Goal: Unclear: Unclear

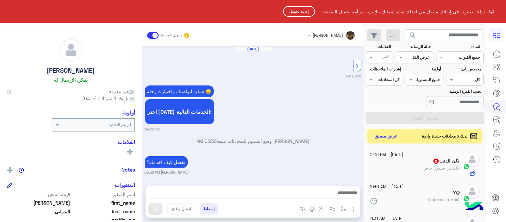
scroll to position [220, 0]
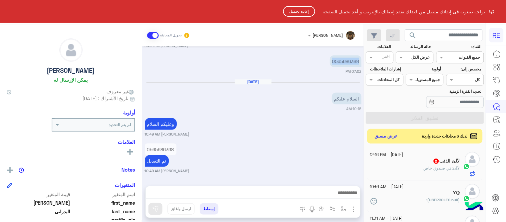
click at [292, 10] on button "إعادة تحميل" at bounding box center [299, 11] width 32 height 11
